Goal: Task Accomplishment & Management: Complete application form

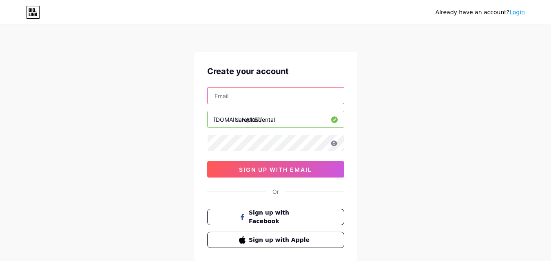
click at [239, 94] on input "text" at bounding box center [275, 96] width 136 height 16
type input "[EMAIL_ADDRESS][DOMAIN_NAME]"
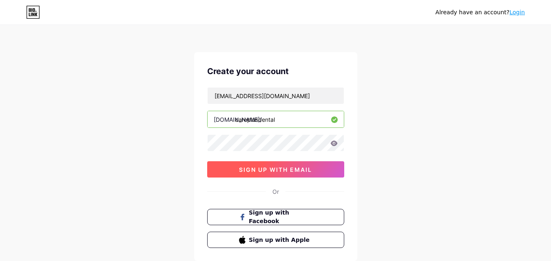
click at [260, 168] on span "sign up with email" at bounding box center [275, 169] width 73 height 7
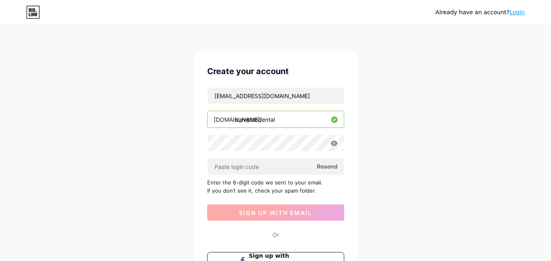
click at [260, 168] on input "text" at bounding box center [275, 167] width 136 height 16
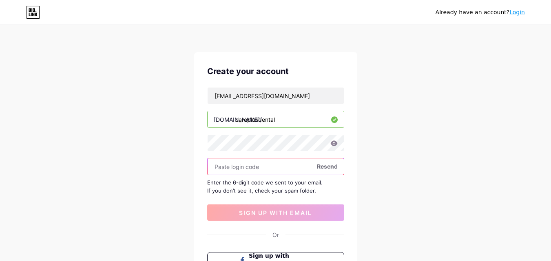
paste input "970759"
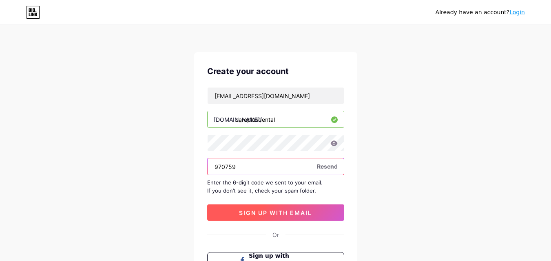
type input "970759"
click at [268, 205] on button "sign up with email" at bounding box center [275, 213] width 137 height 16
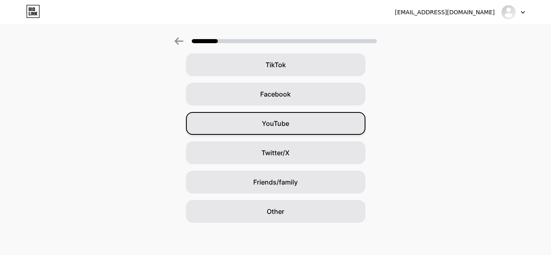
scroll to position [96, 0]
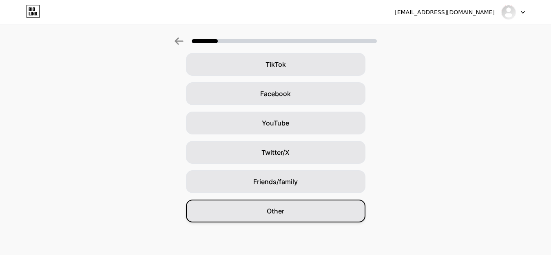
click at [303, 215] on div "Other" at bounding box center [275, 211] width 179 height 23
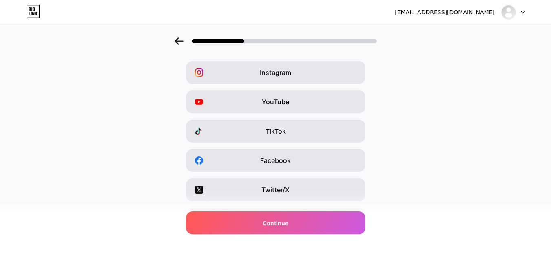
scroll to position [0, 0]
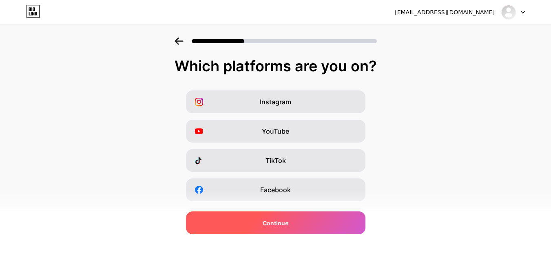
click at [289, 227] on div "Continue" at bounding box center [275, 223] width 179 height 23
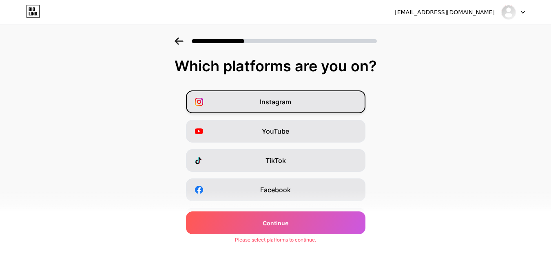
click at [277, 98] on span "Instagram" at bounding box center [275, 102] width 31 height 10
click at [287, 210] on div "Twitter/X" at bounding box center [275, 219] width 179 height 23
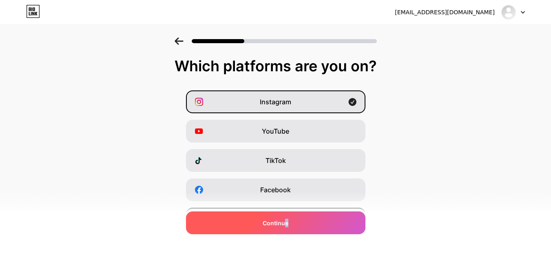
click at [288, 220] on span "Continue" at bounding box center [275, 223] width 26 height 9
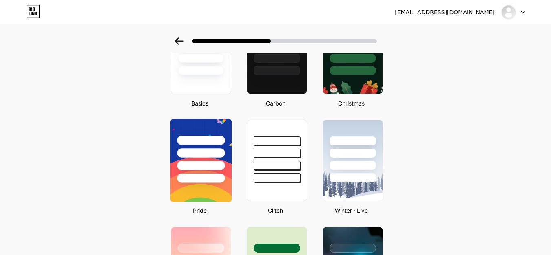
scroll to position [41, 0]
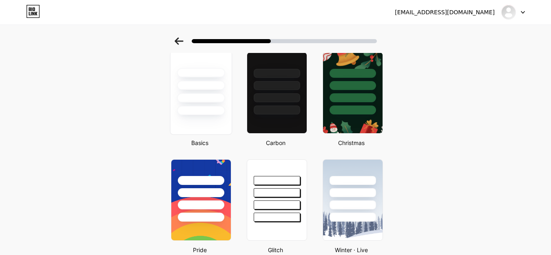
click at [208, 99] on div at bounding box center [201, 97] width 48 height 9
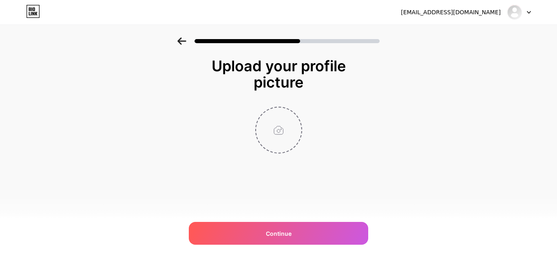
click at [270, 111] on input "file" at bounding box center [278, 130] width 45 height 45
click at [289, 140] on input "file" at bounding box center [278, 130] width 45 height 45
type input "C:\fakepath\careplusdental.jpg"
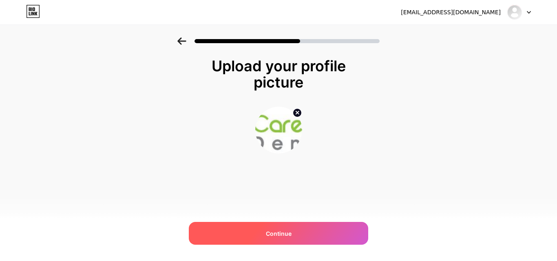
click at [291, 239] on div "Continue" at bounding box center [278, 233] width 179 height 23
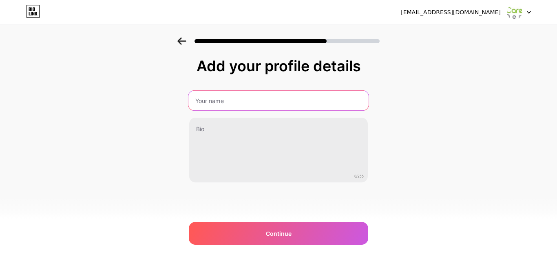
click at [254, 104] on input "text" at bounding box center [278, 101] width 180 height 20
type input "CarePlus Dental"
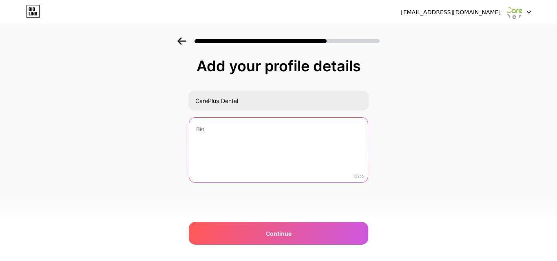
click at [223, 136] on textarea at bounding box center [278, 151] width 179 height 66
paste textarea "At CarePlus Dental, we aim to deliver high quality care for you and your family…"
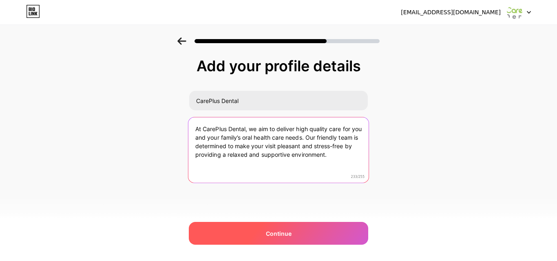
type textarea "At CarePlus Dental, we aim to deliver high quality care for you and your family…"
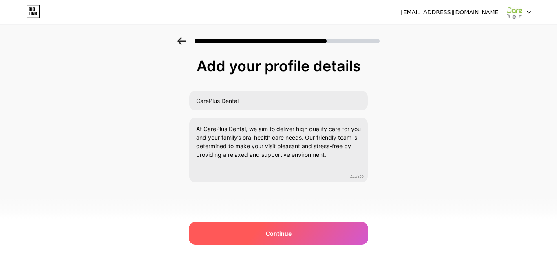
click at [232, 229] on div "Continue" at bounding box center [278, 233] width 179 height 23
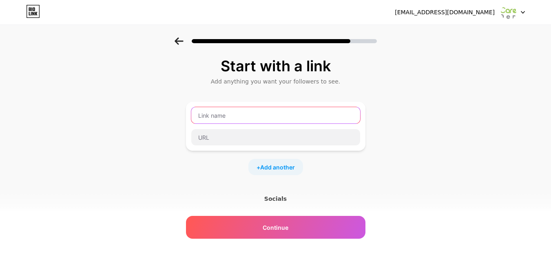
click at [247, 114] on input "text" at bounding box center [275, 115] width 169 height 16
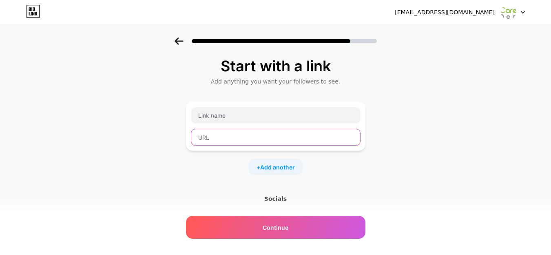
click at [251, 138] on input "text" at bounding box center [275, 137] width 169 height 16
paste input "[URL][DOMAIN_NAME]"
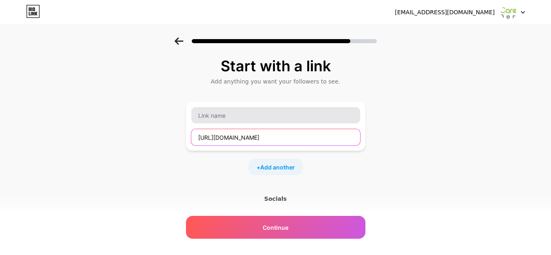
type input "[URL][DOMAIN_NAME]"
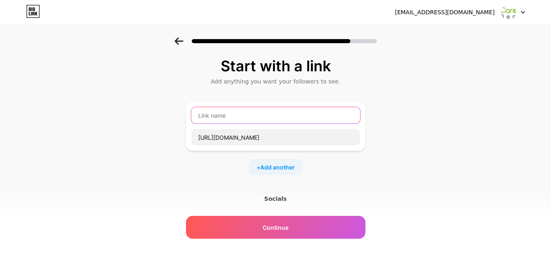
click at [225, 117] on input "text" at bounding box center [275, 115] width 169 height 16
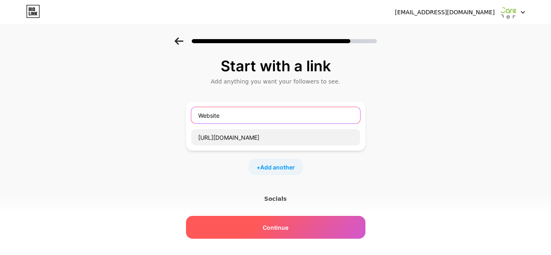
type input "Website"
click at [275, 227] on span "Continue" at bounding box center [275, 227] width 26 height 9
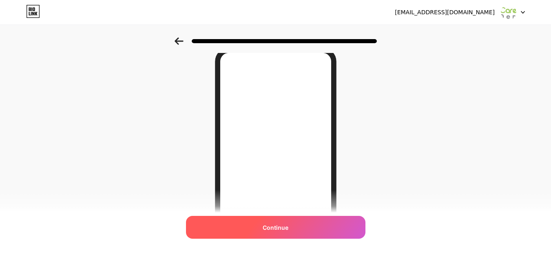
scroll to position [82, 0]
click at [281, 226] on span "Continue" at bounding box center [275, 227] width 26 height 9
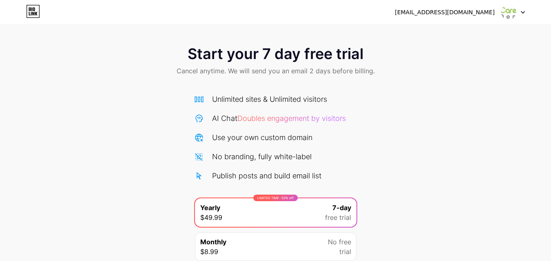
click at [36, 13] on icon at bounding box center [36, 14] width 2 height 4
click at [505, 12] on img at bounding box center [507, 11] width 15 height 15
click at [441, 10] on div "[EMAIL_ADDRESS][DOMAIN_NAME]" at bounding box center [445, 12] width 100 height 9
